Goal: Use online tool/utility: Utilize a website feature to perform a specific function

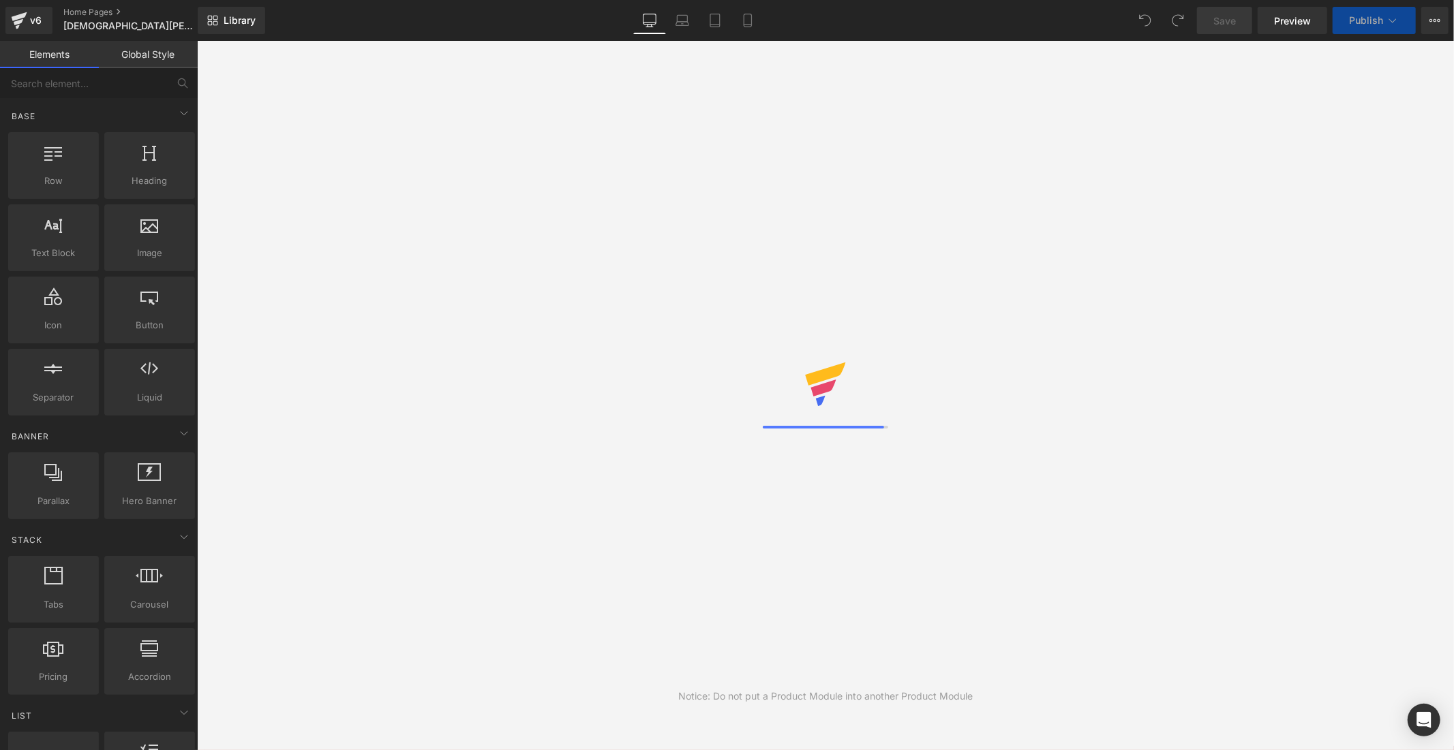
click at [162, 52] on link "Global Style" at bounding box center [148, 54] width 99 height 27
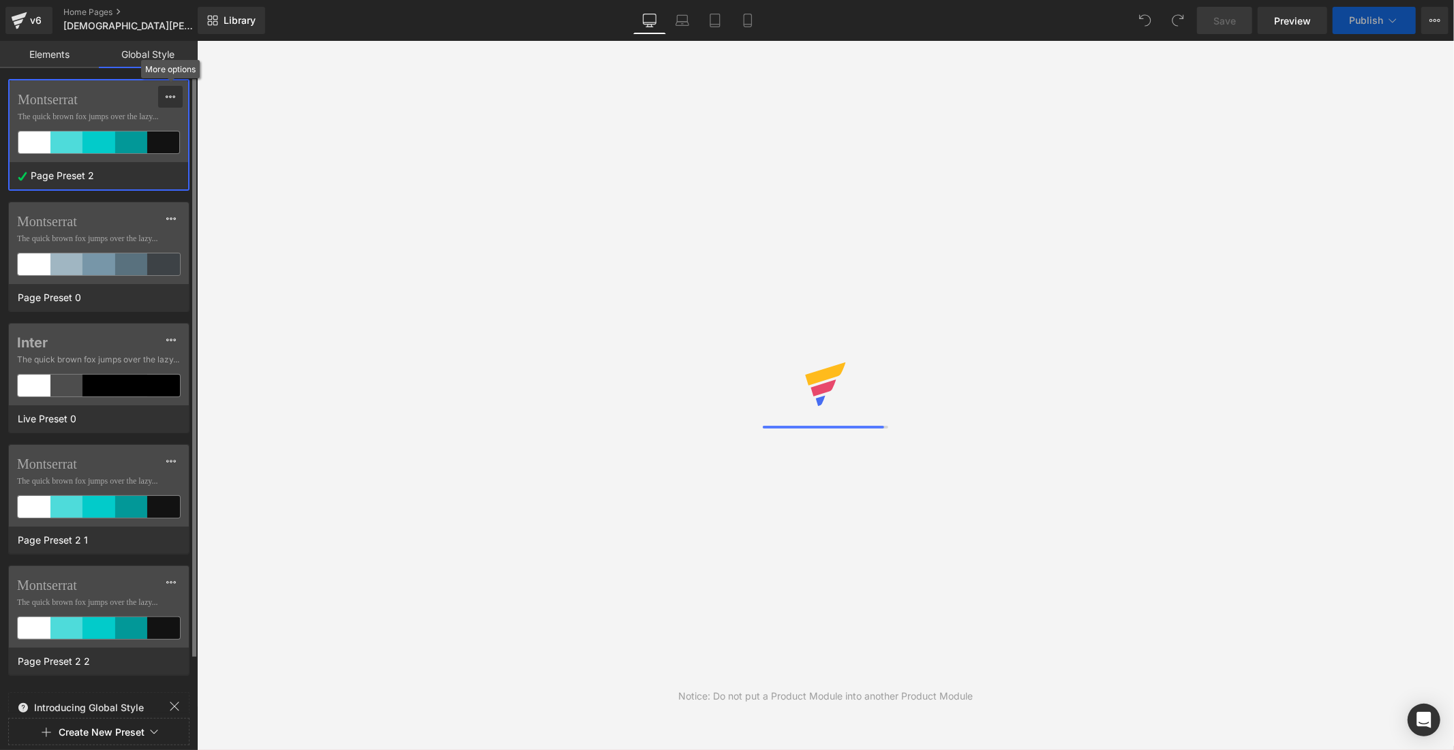
click at [172, 97] on icon at bounding box center [170, 96] width 11 height 11
